Goal: Information Seeking & Learning: Learn about a topic

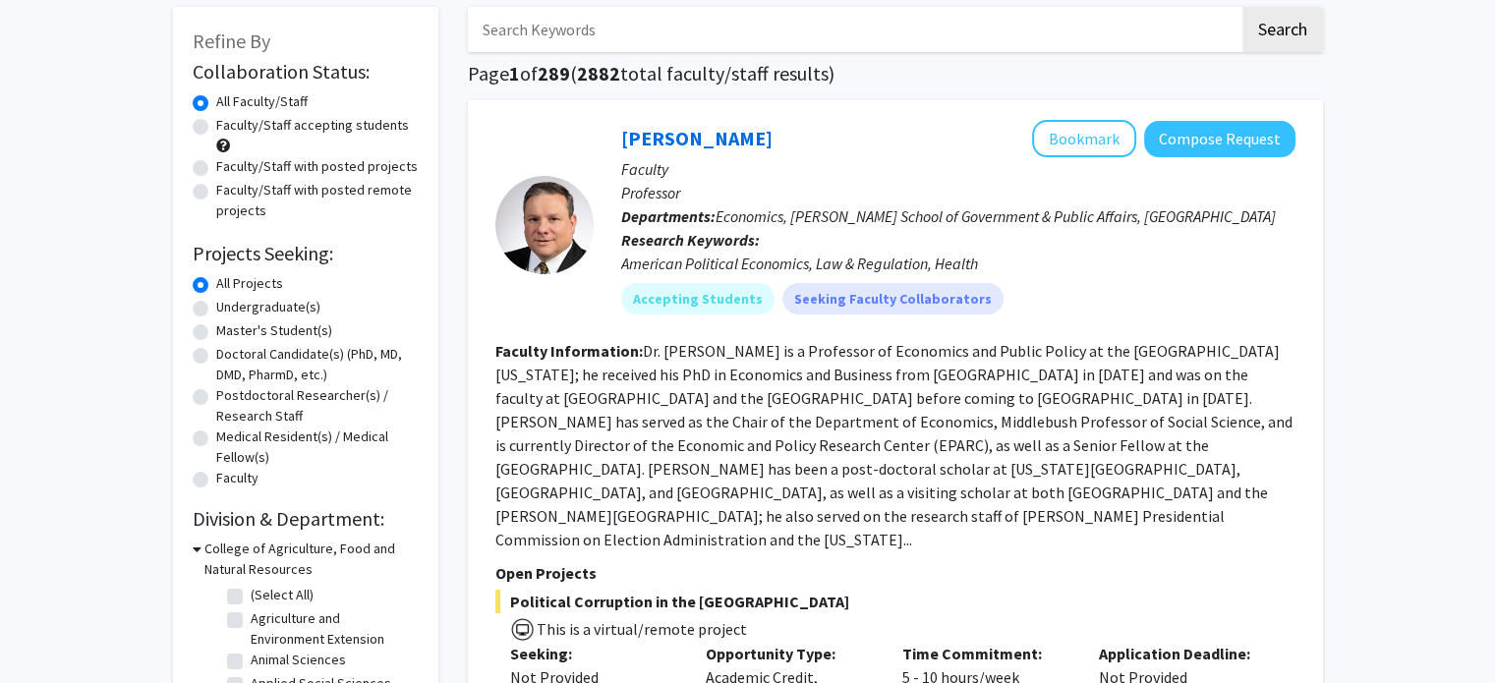
scroll to position [98, 0]
click at [216, 310] on label "Undergraduate(s)" at bounding box center [268, 307] width 104 height 21
click at [216, 310] on input "Undergraduate(s)" at bounding box center [222, 303] width 13 height 13
radio input "true"
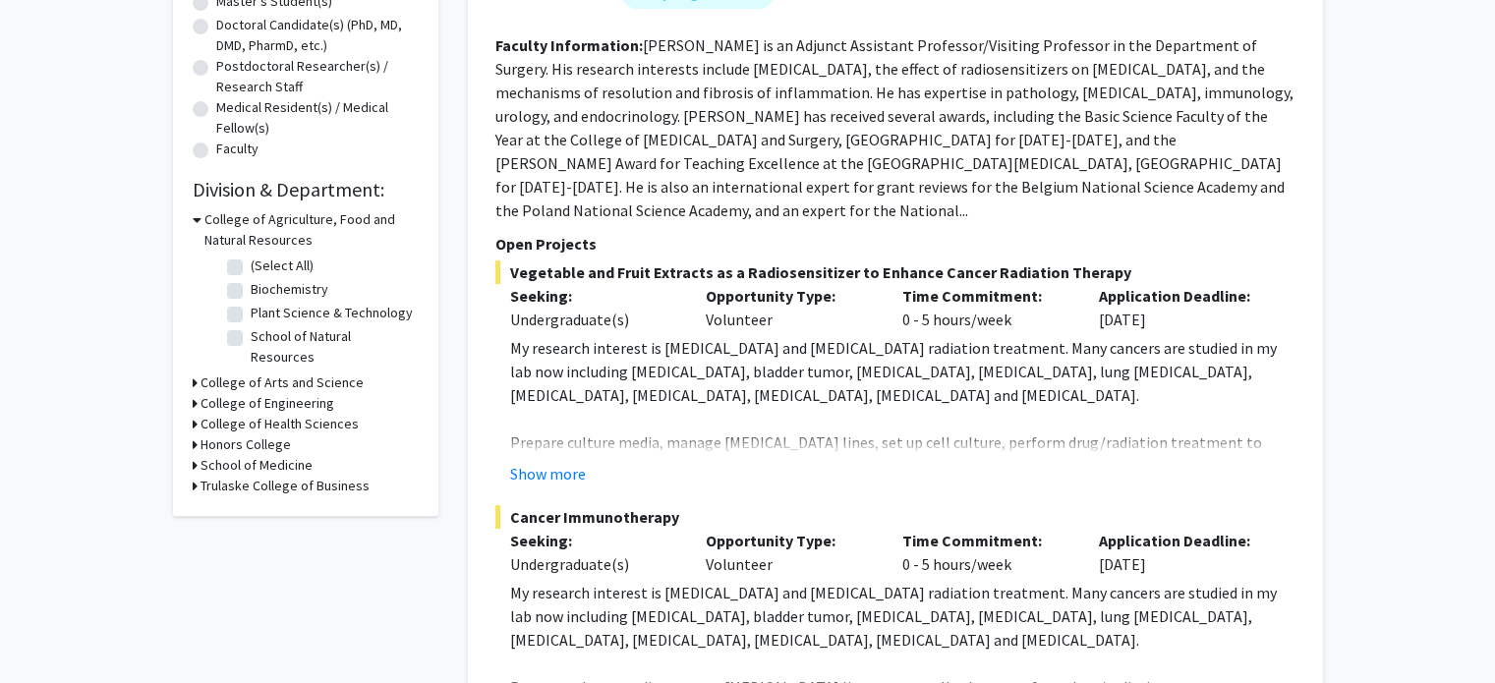
scroll to position [429, 0]
click at [189, 365] on div "Refine By Collaboration Status: Collaboration Status All Faculty/Staff Collabor…" at bounding box center [305, 96] width 265 height 838
click at [201, 372] on h3 "College of Arts and Science" at bounding box center [282, 382] width 163 height 21
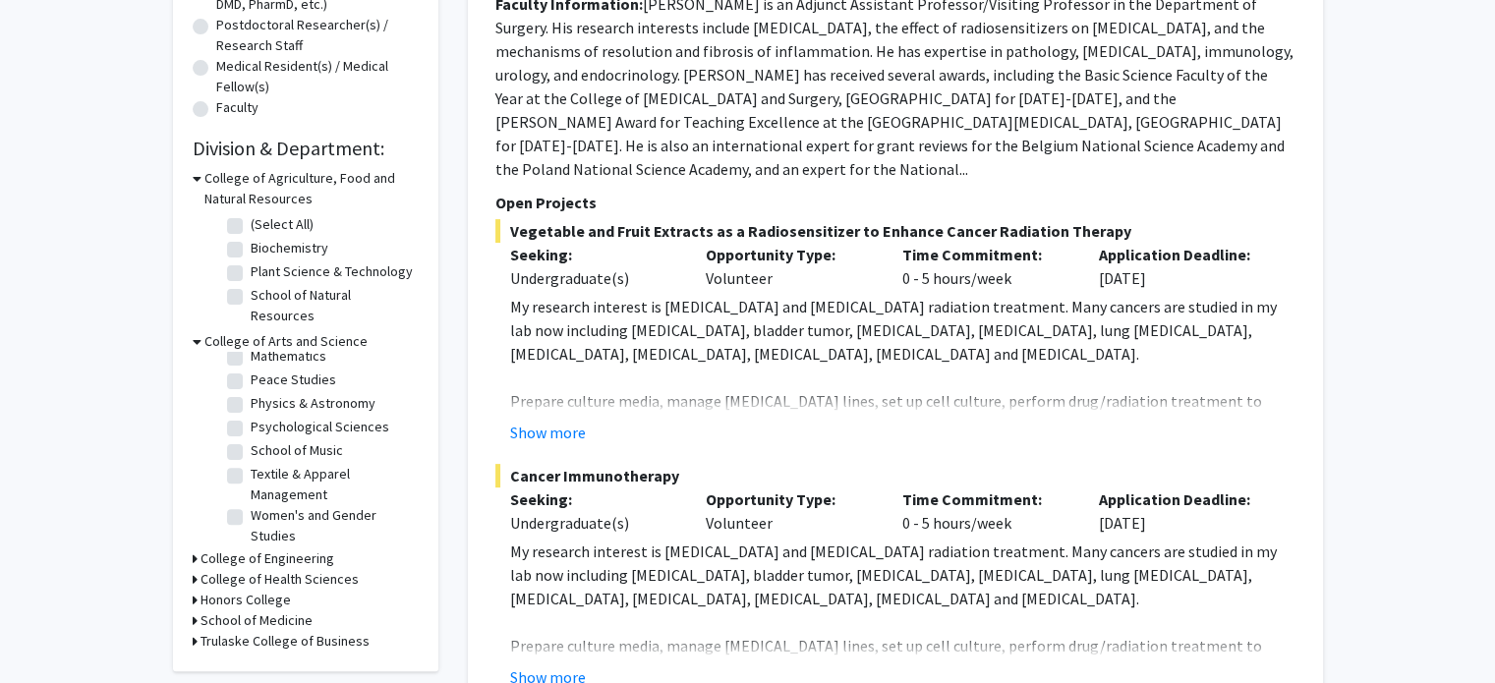
scroll to position [108, 0]
click at [251, 414] on label "Psychological Sciences" at bounding box center [320, 424] width 139 height 21
click at [251, 414] on input "Psychological Sciences" at bounding box center [257, 420] width 13 height 13
checkbox input "true"
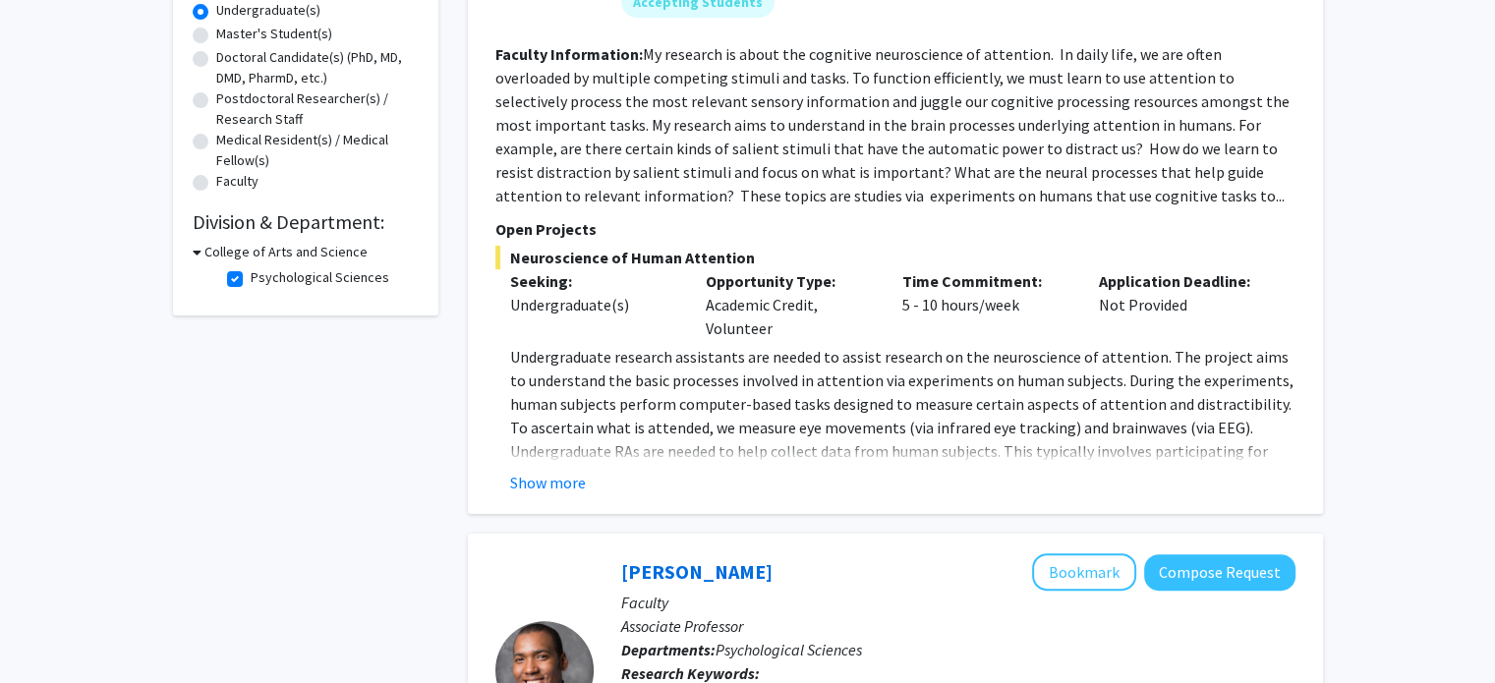
scroll to position [404, 0]
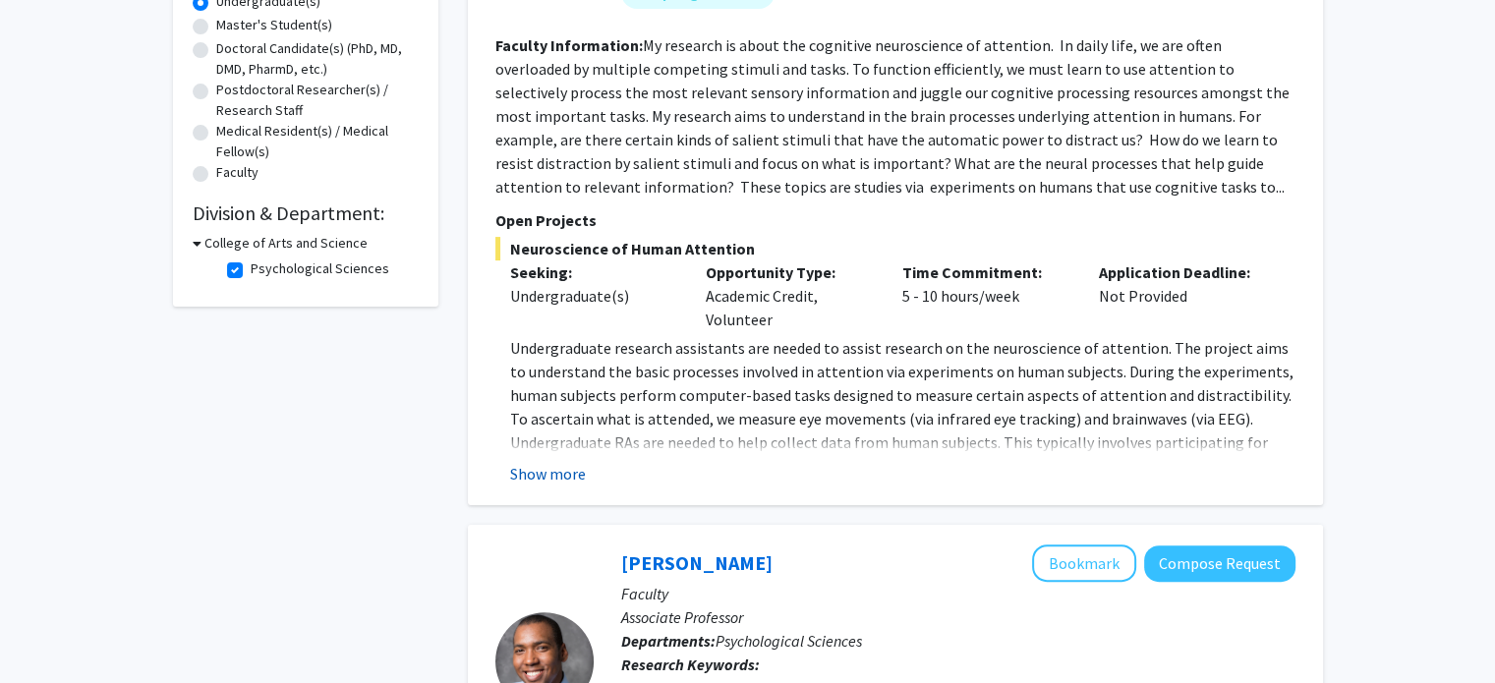
click at [555, 463] on button "Show more" at bounding box center [548, 474] width 76 height 24
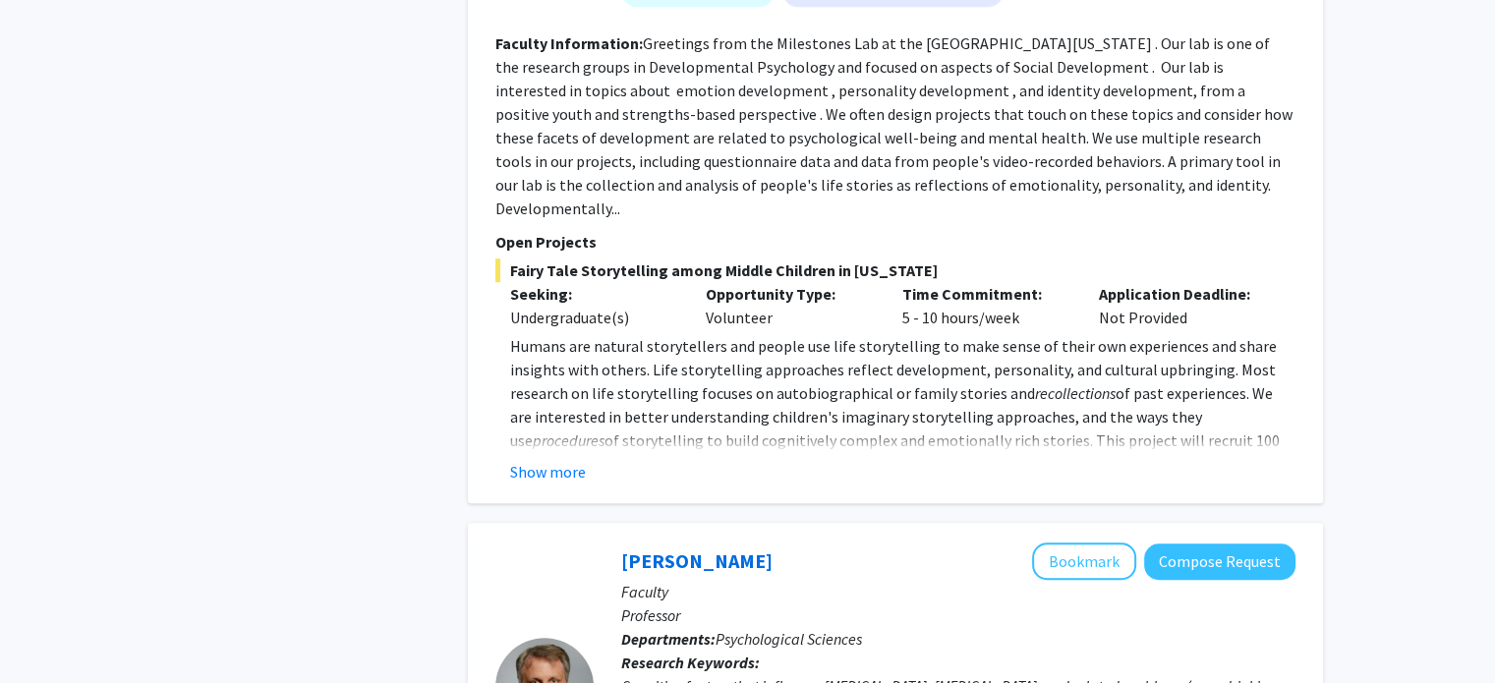
scroll to position [1233, 0]
click at [550, 431] on fg-read-more "Humans are natural storytellers and people use life storytelling to make sense …" at bounding box center [895, 406] width 800 height 149
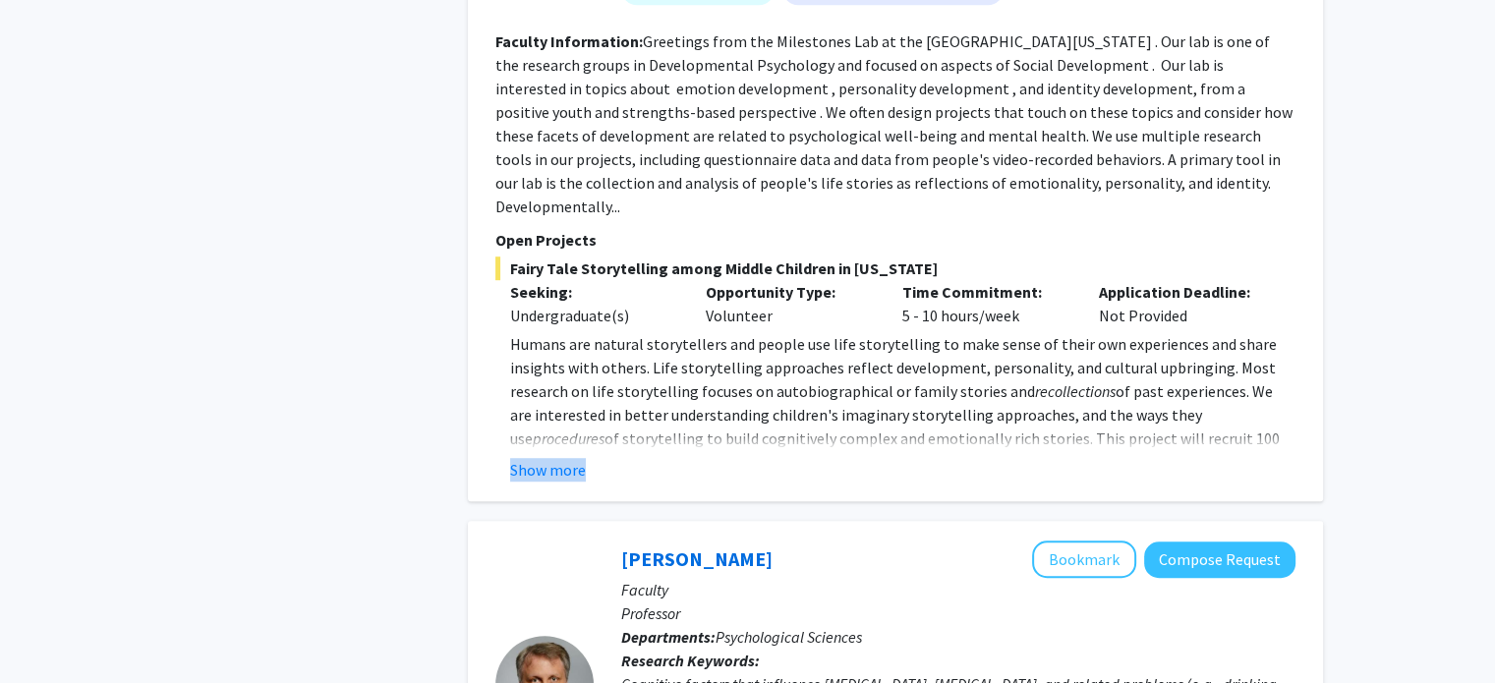
drag, startPoint x: 550, startPoint y: 431, endPoint x: 551, endPoint y: 505, distance: 74.7
click at [551, 505] on div "✓ Bookmarked [PERSON_NAME] Remove Bookmark Compose Request Faculty Associate Pr…" at bounding box center [895, 55] width 855 height 2179
click at [528, 458] on button "Show more" at bounding box center [548, 470] width 76 height 24
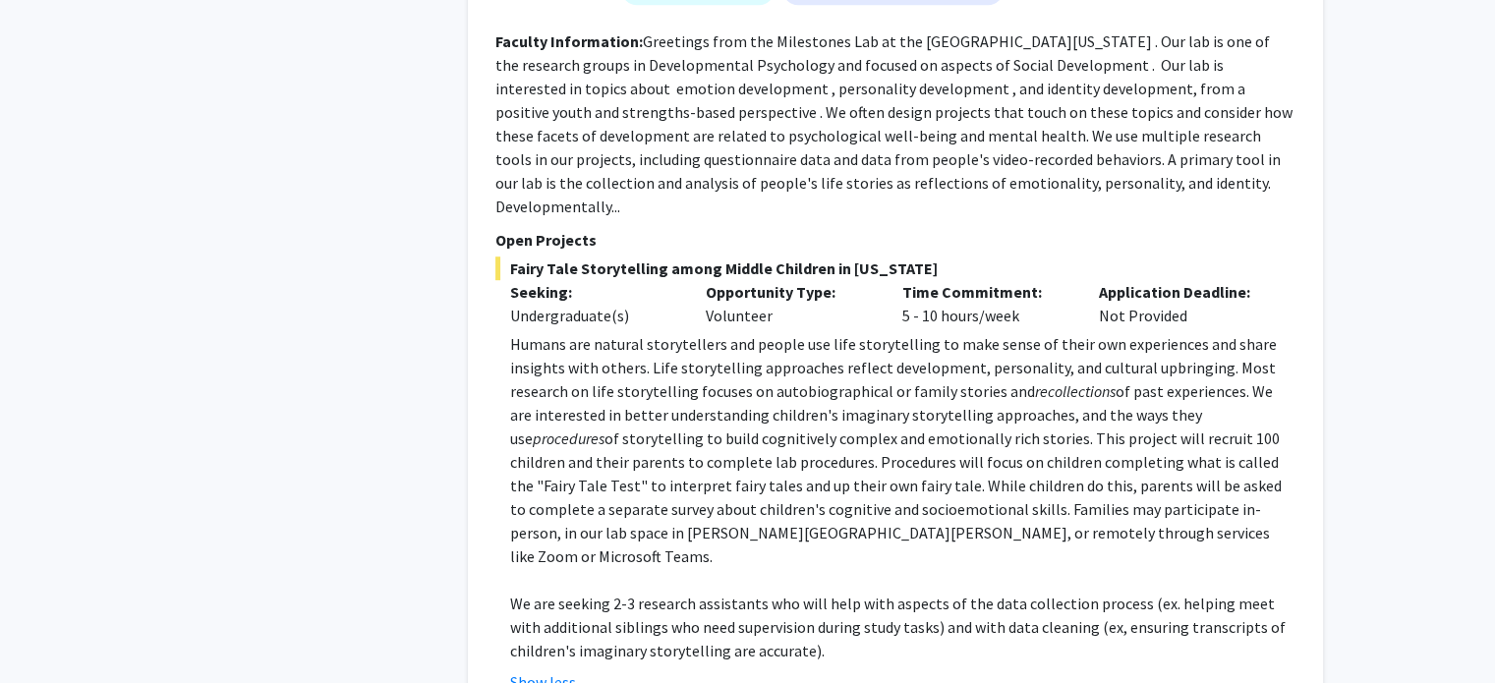
click at [429, 421] on div "Refine By Collaboration Status: Collaboration Status All Faculty/Staff Collabor…" at bounding box center [305, 162] width 295 height 2618
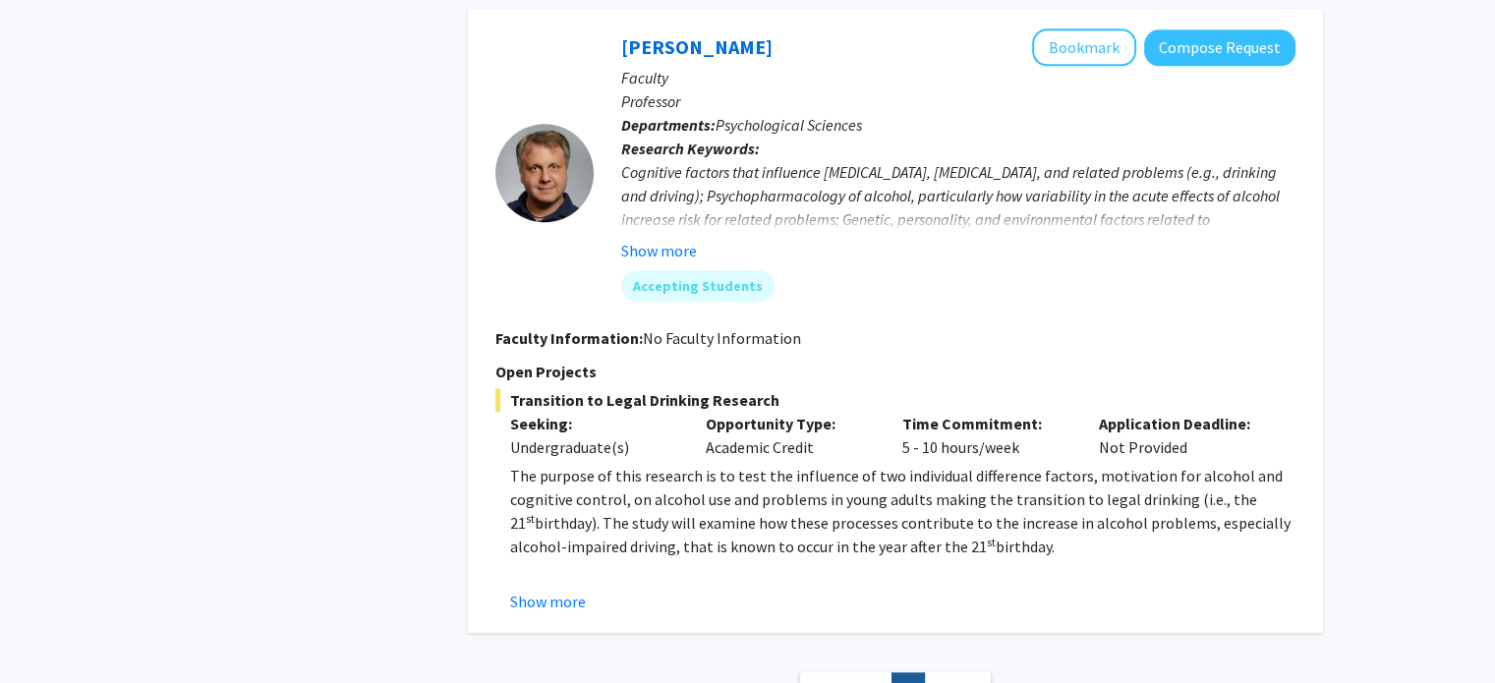
scroll to position [2074, 0]
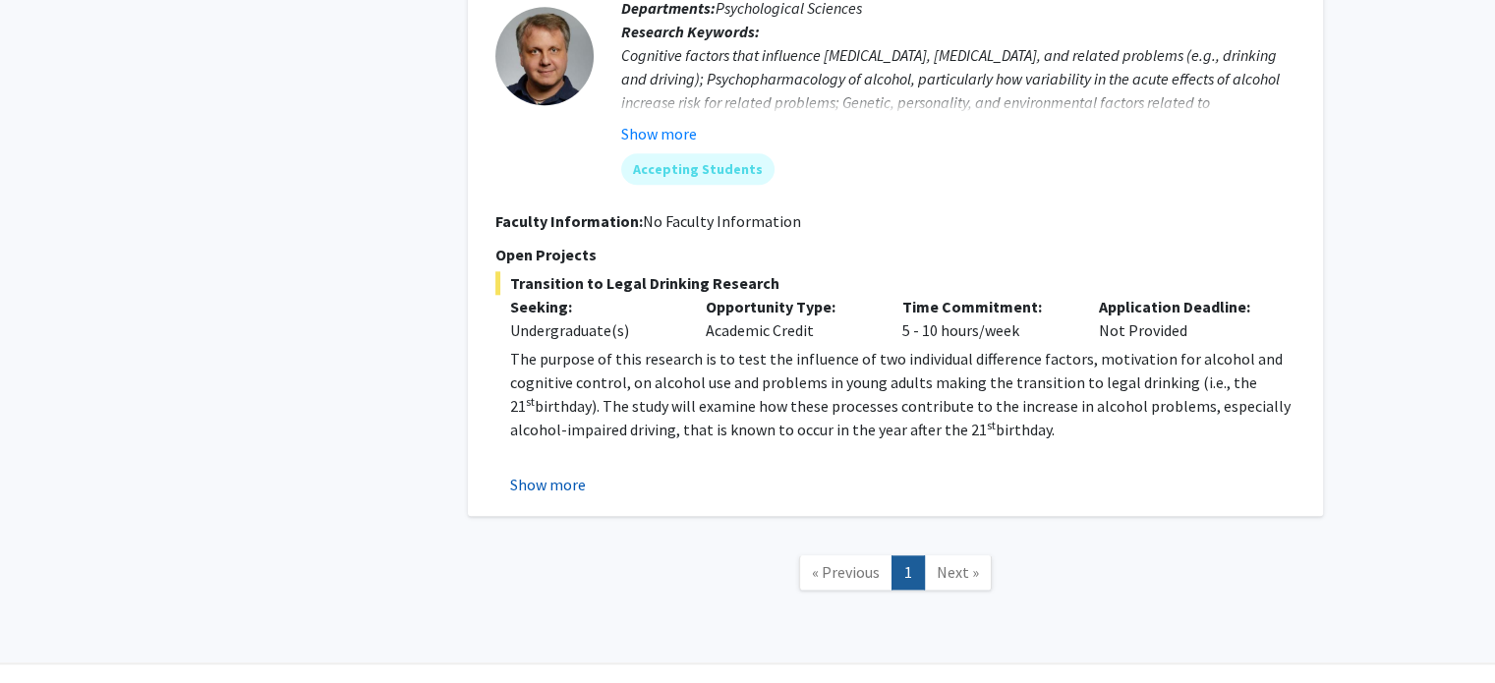
click at [541, 473] on button "Show more" at bounding box center [548, 485] width 76 height 24
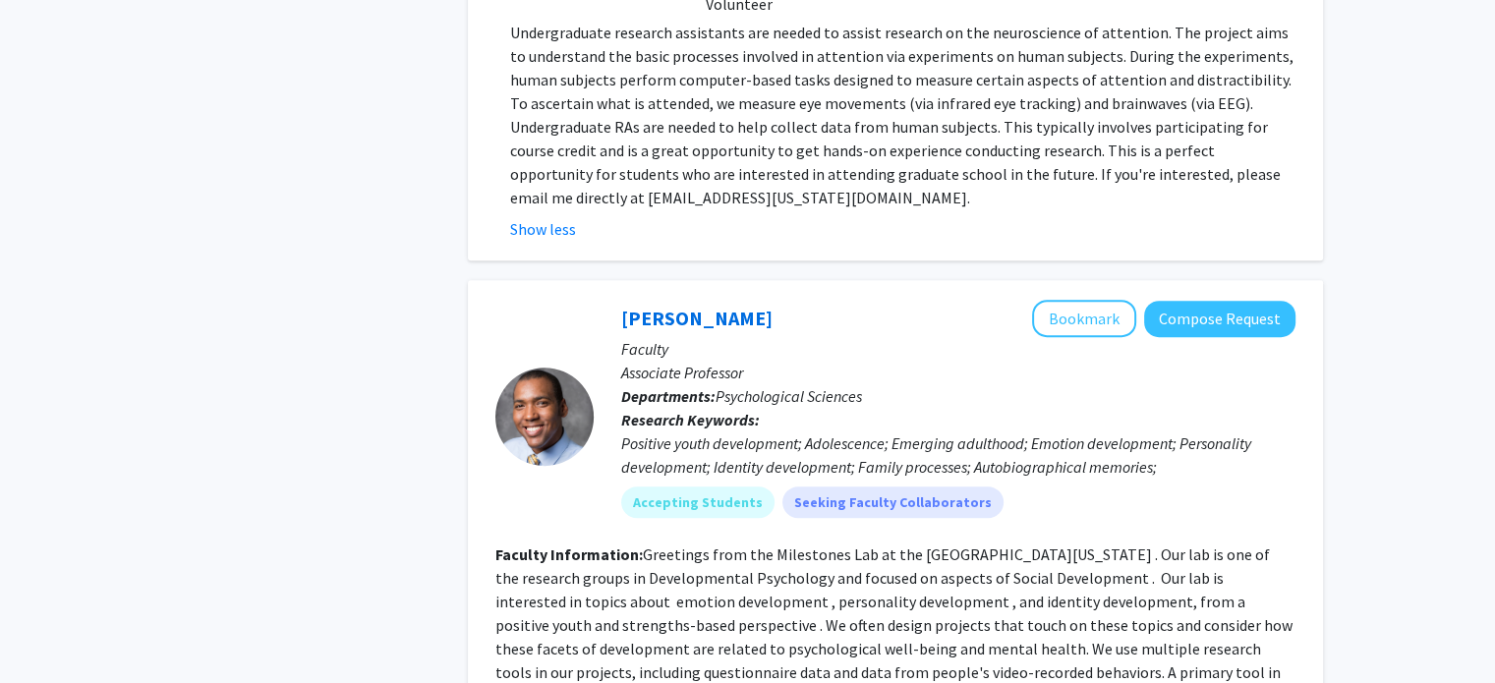
scroll to position [719, 0]
click at [606, 196] on p "Undergraduate research assistants are needed to assist research on the neurosci…" at bounding box center [902, 116] width 785 height 189
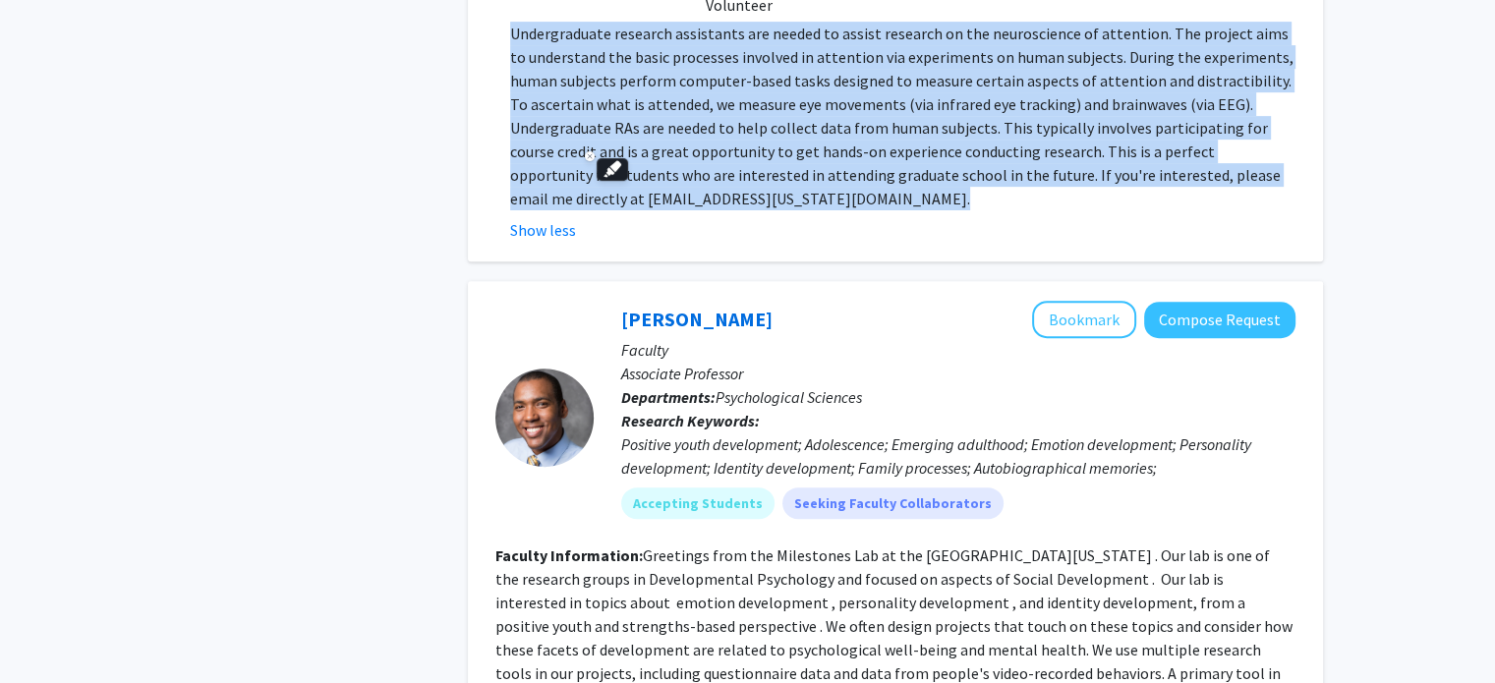
click at [606, 196] on p "Undergraduate research assistants are needed to assist research on the neurosci…" at bounding box center [902, 116] width 785 height 189
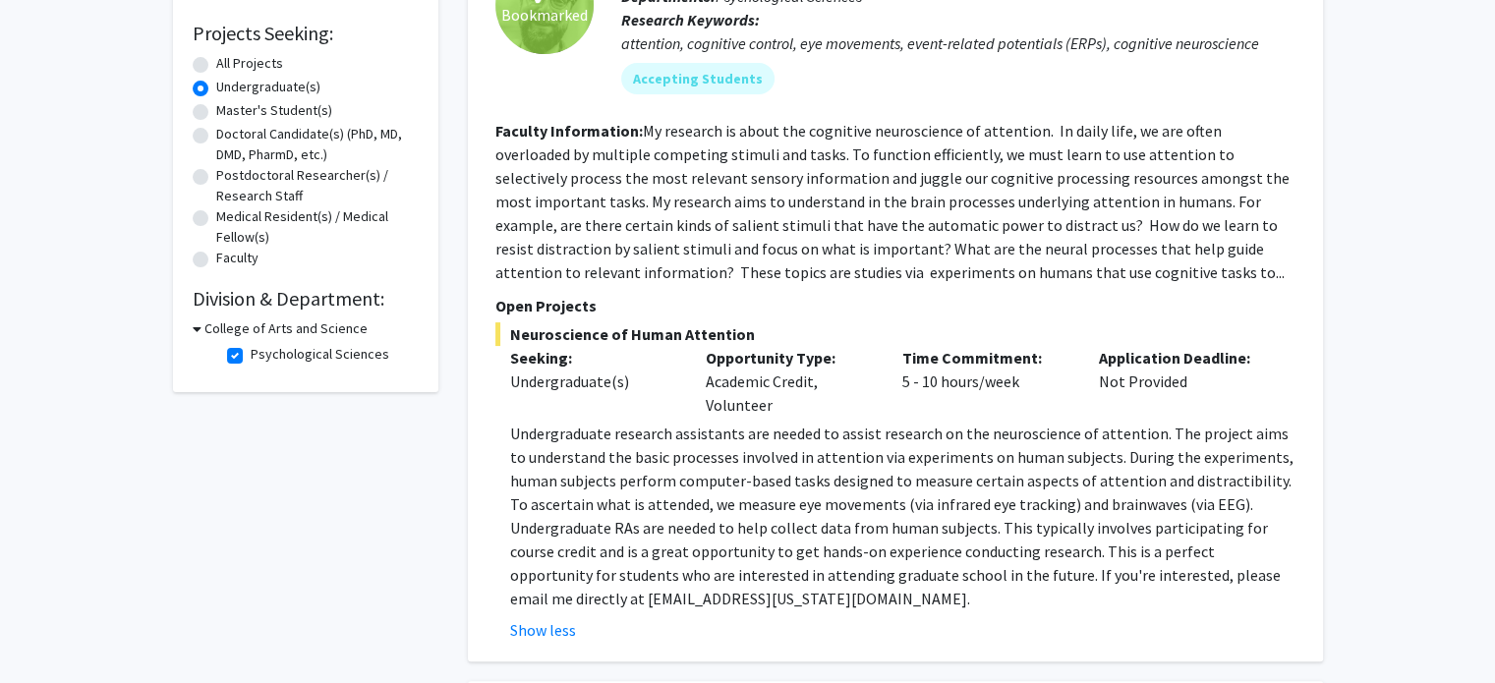
scroll to position [317, 0]
